Goal: Transaction & Acquisition: Purchase product/service

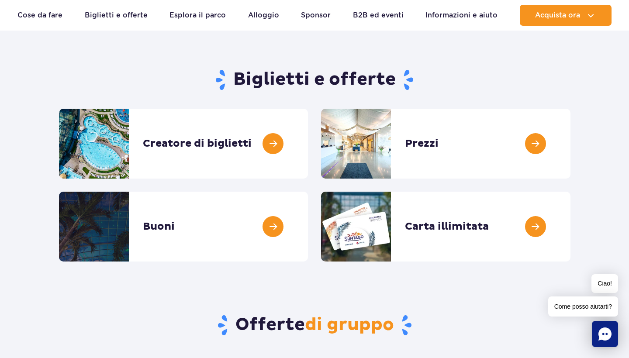
scroll to position [49, 0]
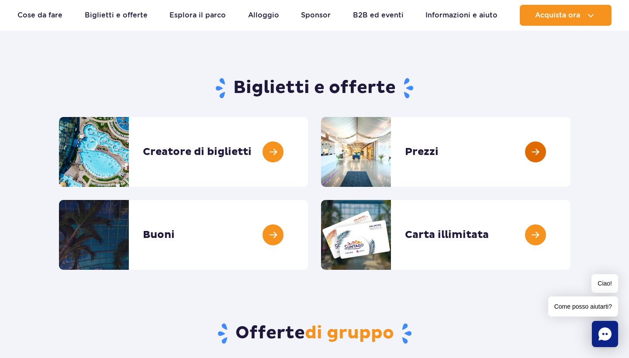
click at [571, 156] on link at bounding box center [571, 152] width 0 height 70
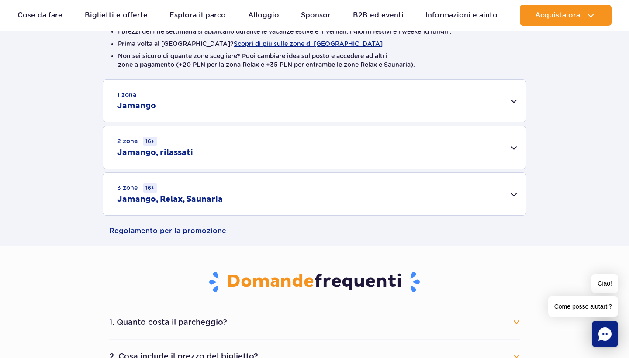
scroll to position [245, 0]
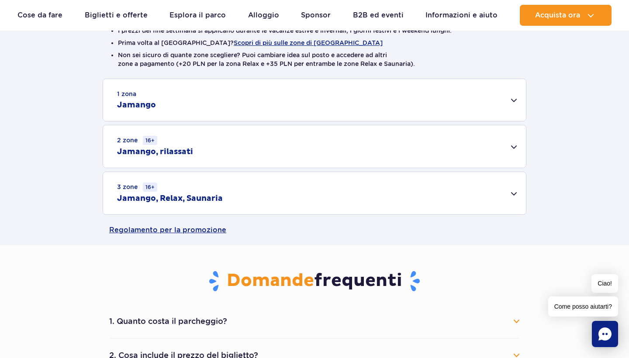
click at [512, 104] on div "1 zona Jamango" at bounding box center [314, 100] width 423 height 42
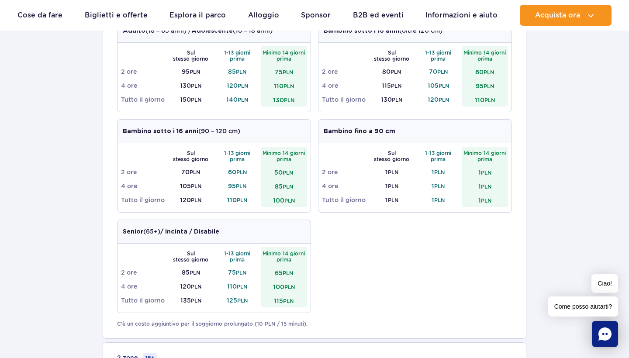
scroll to position [342, 0]
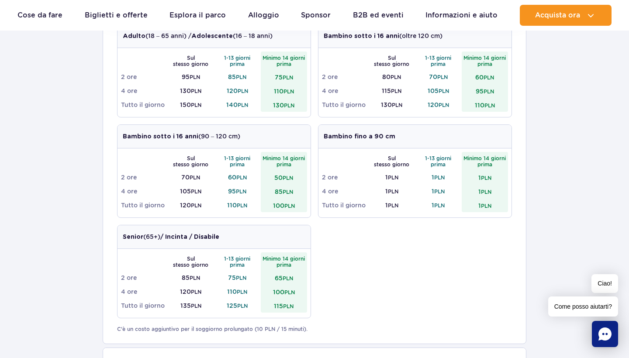
click at [189, 89] on td "130 PLN" at bounding box center [191, 91] width 47 height 14
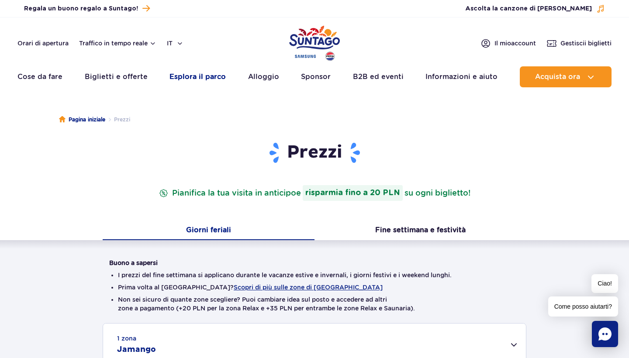
scroll to position [0, 0]
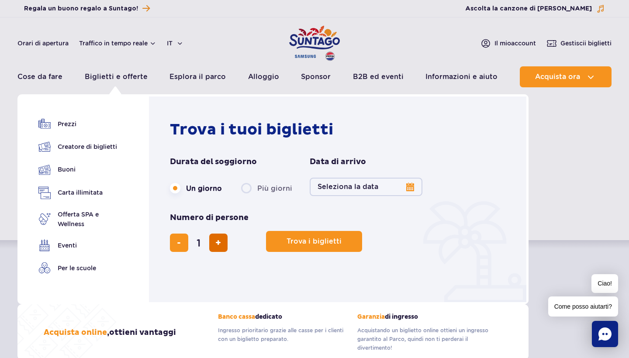
click at [220, 243] on span "aggiungi biglietto" at bounding box center [218, 243] width 6 height 0
click at [221, 243] on span "aggiungi biglietto" at bounding box center [218, 243] width 6 height 0
type input "5"
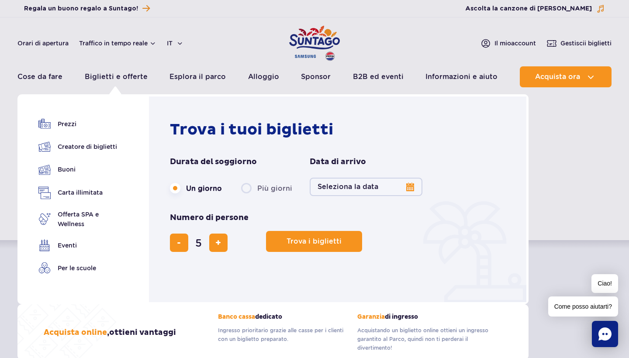
click at [412, 185] on button "Seleziona la data" at bounding box center [366, 187] width 113 height 18
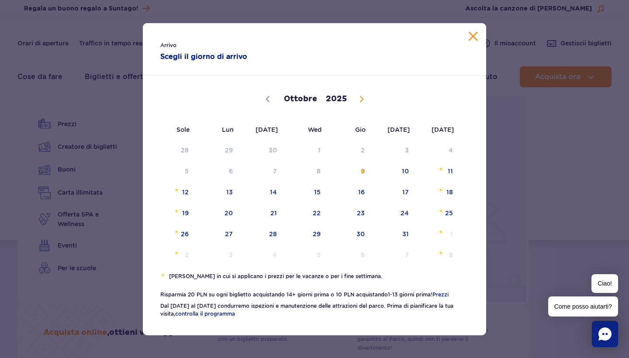
click at [364, 99] on icon at bounding box center [362, 99] width 6 height 6
select select "11"
click at [269, 211] on span "23" at bounding box center [262, 213] width 44 height 20
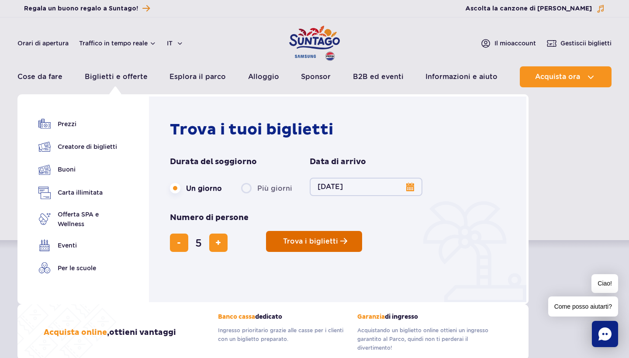
click at [316, 239] on span "Trova i biglietti" at bounding box center [310, 242] width 55 height 8
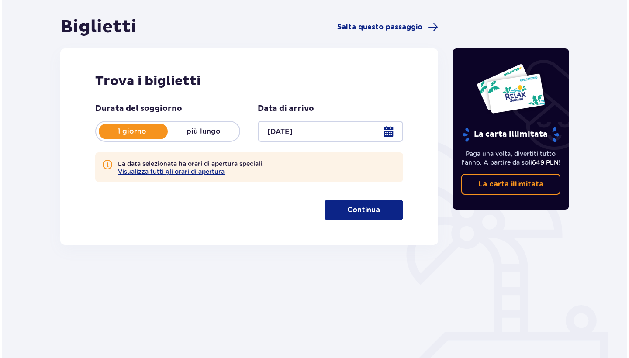
scroll to position [79, 0]
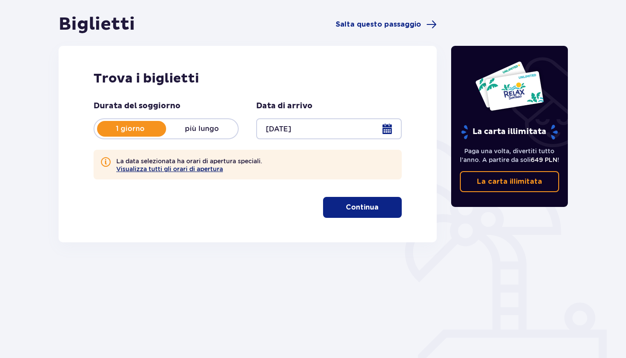
click at [140, 170] on button "Visualizza tutti gli orari di apertura" at bounding box center [169, 169] width 107 height 7
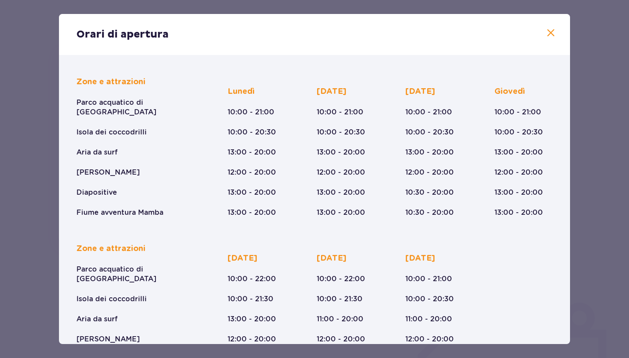
scroll to position [49, 0]
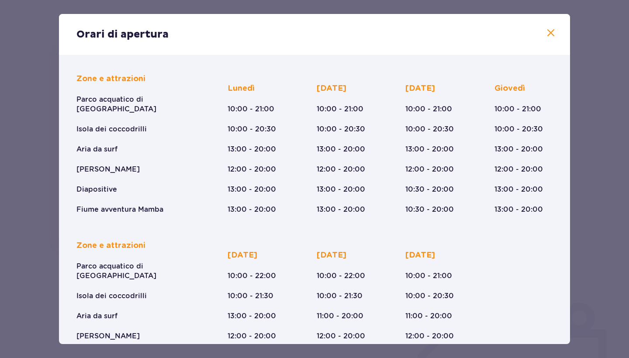
click at [546, 31] on span at bounding box center [551, 33] width 10 height 10
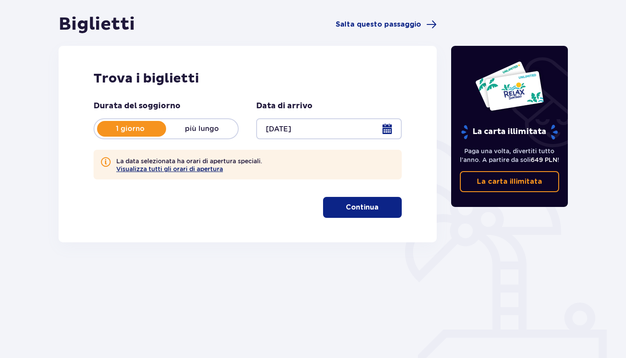
click at [175, 171] on button "Visualizza tutti gli orari di apertura" at bounding box center [169, 169] width 107 height 7
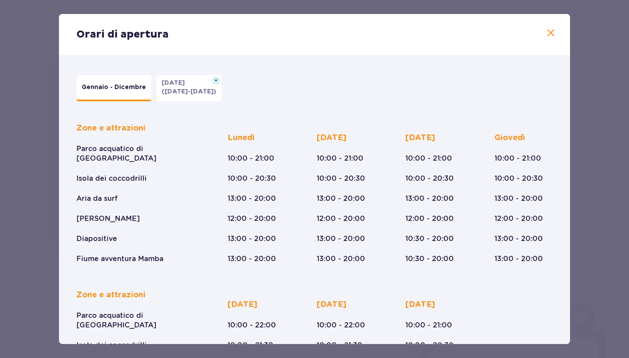
click at [547, 29] on span at bounding box center [551, 33] width 10 height 10
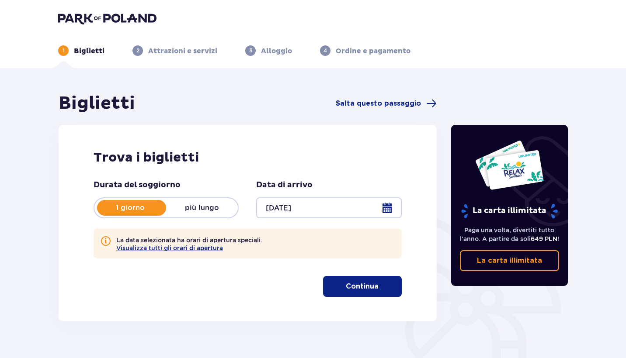
click at [360, 283] on p "Continua" at bounding box center [362, 287] width 33 height 10
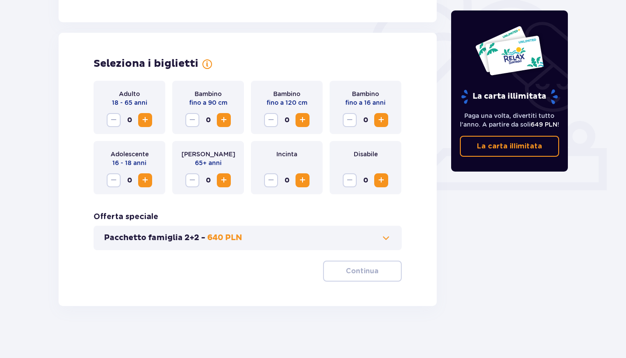
scroll to position [261, 0]
click at [147, 118] on span "Aumento" at bounding box center [145, 119] width 10 height 10
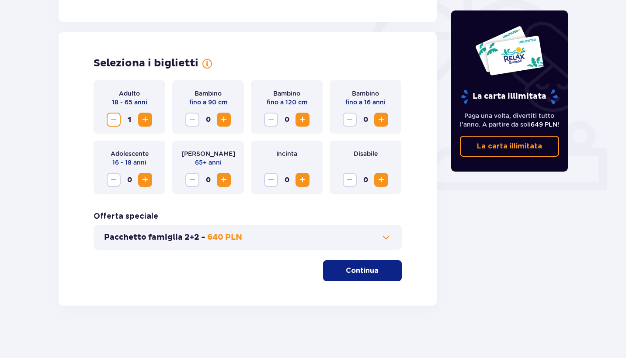
click at [147, 118] on span "Aumento" at bounding box center [145, 119] width 10 height 10
click at [223, 122] on span "Aumento" at bounding box center [223, 119] width 10 height 10
click at [383, 118] on span "Aumento" at bounding box center [381, 119] width 10 height 10
click at [382, 119] on span "Aumento" at bounding box center [381, 119] width 10 height 10
click at [384, 242] on span at bounding box center [386, 237] width 10 height 10
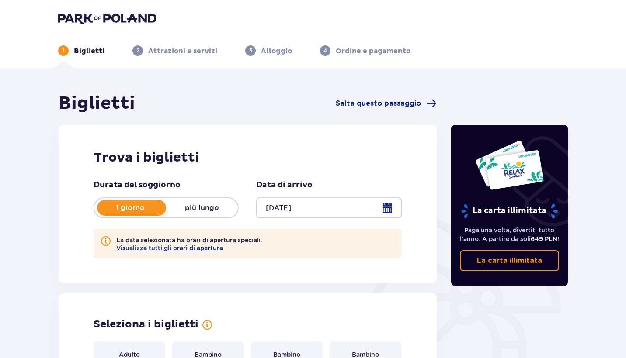
scroll to position [0, 0]
